Goal: Task Accomplishment & Management: Use online tool/utility

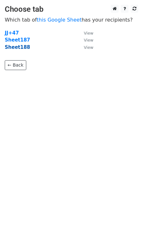
click at [22, 49] on strong "Sheet188" at bounding box center [17, 47] width 25 height 6
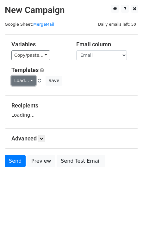
click at [32, 79] on link "Load..." at bounding box center [23, 81] width 24 height 10
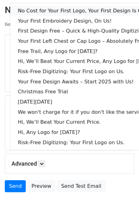
click at [44, 14] on link "No Cost for Your First Logo, Your First Design Is On Us!" at bounding box center [86, 11] width 153 height 10
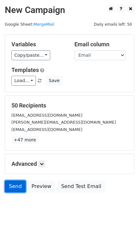
click at [12, 187] on link "Send" at bounding box center [15, 187] width 21 height 12
